Goal: Information Seeking & Learning: Learn about a topic

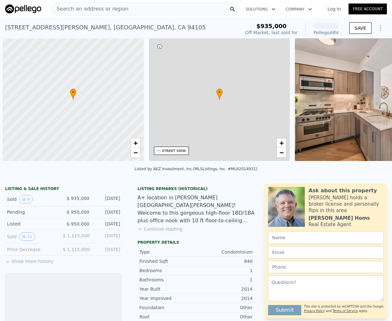
scroll to position [0, 3]
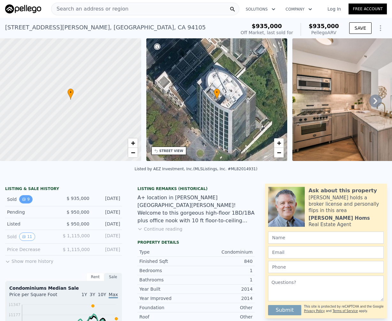
click at [27, 200] on button "9" at bounding box center [25, 199] width 13 height 8
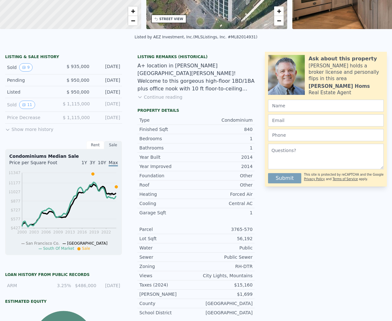
scroll to position [0, 0]
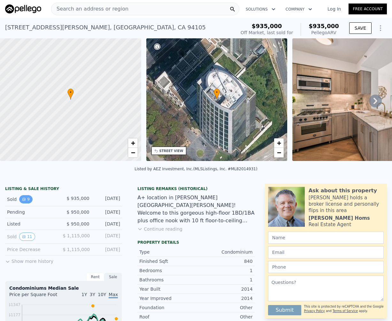
click at [29, 199] on button "9" at bounding box center [25, 199] width 13 height 8
click at [22, 236] on icon "View historical data" at bounding box center [24, 237] width 4 height 4
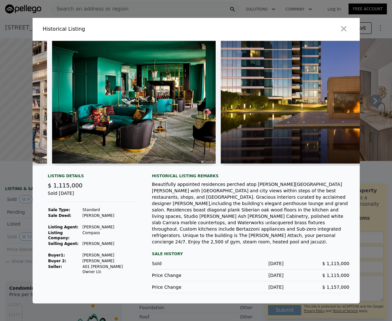
scroll to position [0, 1449]
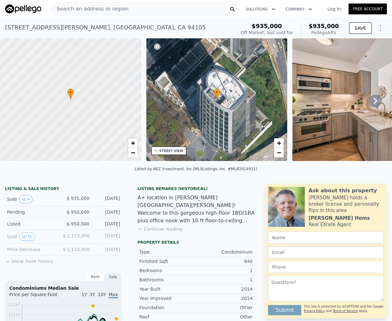
click at [164, 228] on button "Continue reading" at bounding box center [159, 229] width 45 height 6
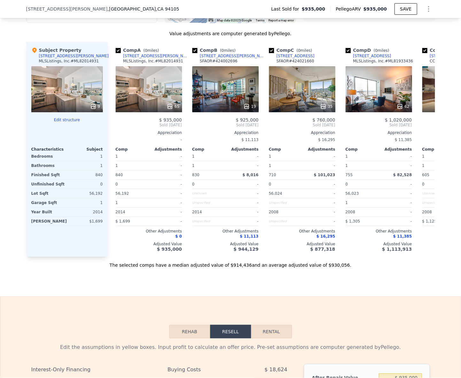
scroll to position [0, 0]
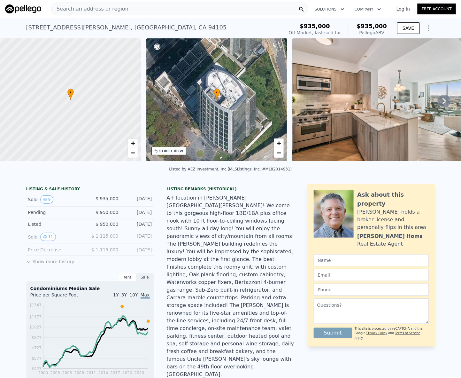
click at [30, 261] on icon at bounding box center [28, 262] width 3 height 2
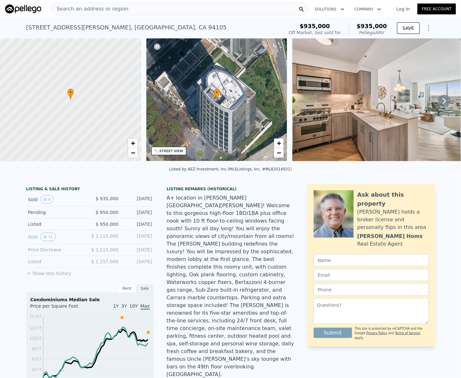
click at [245, 259] on div "A+ location in [PERSON_NAME][GEOGRAPHIC_DATA][PERSON_NAME]! Welcome to this gor…" at bounding box center [231, 286] width 128 height 184
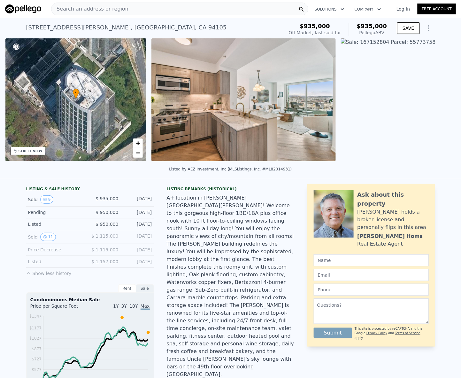
scroll to position [0, 149]
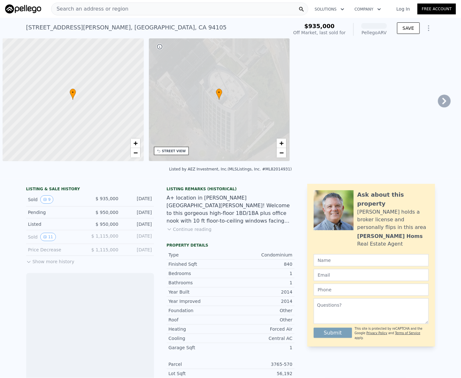
scroll to position [0, 3]
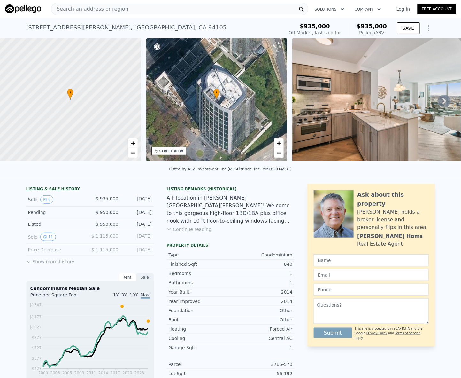
click at [217, 213] on div "A+ location in [PERSON_NAME][GEOGRAPHIC_DATA][PERSON_NAME]! Welcome to this gor…" at bounding box center [231, 209] width 128 height 31
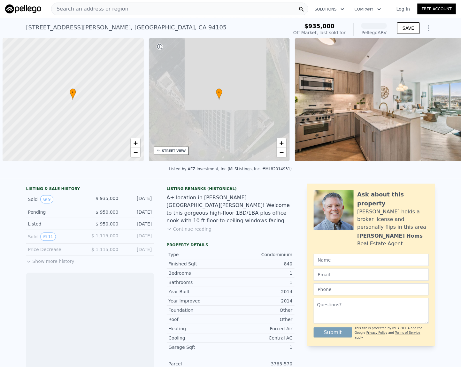
scroll to position [0, 3]
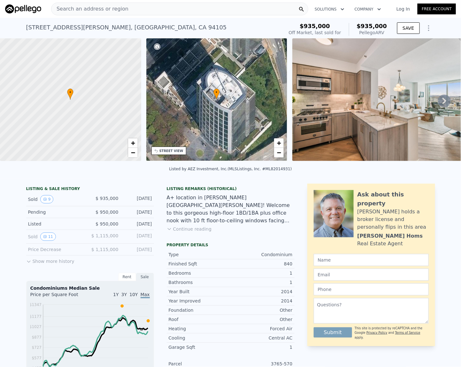
click at [16, 210] on div "LISTING & SALE HISTORY Sold 9 $ 935,000 [DATE] Pending $ 950,000 [DATE] Listed …" at bounding box center [230, 356] width 461 height 355
click at [233, 234] on div "Listing Remarks (Historical) Continue reading" at bounding box center [231, 213] width 128 height 54
